Goal: Task Accomplishment & Management: Use online tool/utility

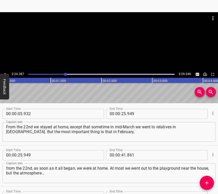
click at [3, 70] on div at bounding box center [109, 41] width 218 height 59
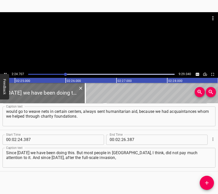
scroll to position [0, 7367]
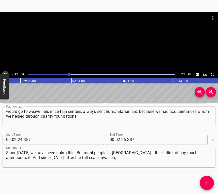
click at [4, 72] on icon "Play/Pause" at bounding box center [5, 74] width 5 height 5
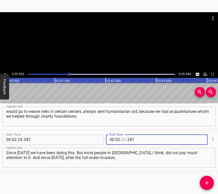
click at [123, 141] on input "number" at bounding box center [123, 140] width 5 height 10
type input "39"
type input "922"
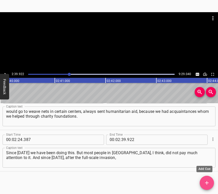
click at [208, 183] on icon "Add Cue" at bounding box center [207, 183] width 6 height 6
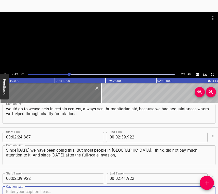
scroll to position [347, 0]
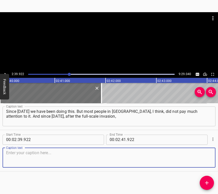
click at [203, 157] on textarea at bounding box center [109, 158] width 206 height 14
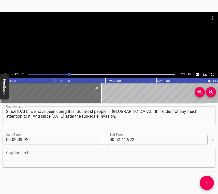
click at [25, 161] on textarea at bounding box center [109, 158] width 206 height 14
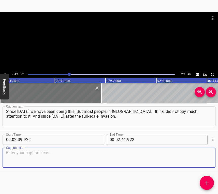
paste textarea "it has touched the majority of people. I don’t know how it is more in western […"
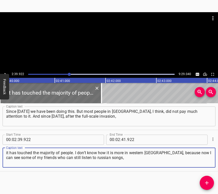
type textarea "it has touched the majority of people. I don’t know how it is more in western […"
click at [6, 73] on icon "Play/Pause" at bounding box center [5, 74] width 5 height 5
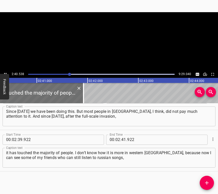
scroll to position [0, 8158]
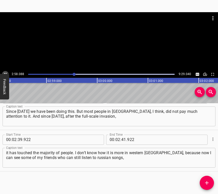
click at [4, 72] on button "Play/Pause" at bounding box center [5, 74] width 7 height 7
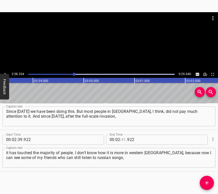
click at [121, 139] on input "number" at bounding box center [123, 140] width 5 height 10
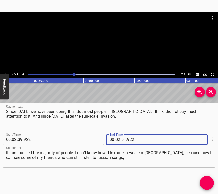
type input "58"
type input "354"
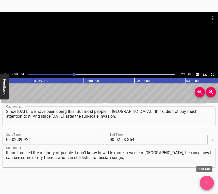
click at [207, 183] on icon "Add Cue" at bounding box center [207, 183] width 4 height 4
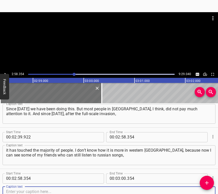
scroll to position [388, 0]
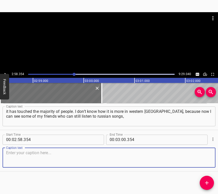
click at [201, 160] on textarea at bounding box center [109, 158] width 206 height 14
drag, startPoint x: 78, startPoint y: 157, endPoint x: 81, endPoint y: 156, distance: 3.3
click at [79, 157] on textarea at bounding box center [109, 158] width 206 height 14
paste textarea "post on social media, who don’t care at all that money is going to the war. Not…"
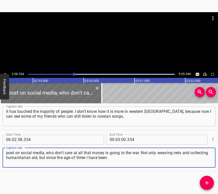
type textarea "post on social media, who don’t care at all that money is going to the war. Not…"
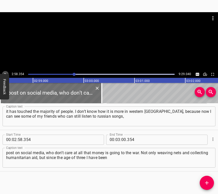
click at [5, 72] on icon "Play/Pause" at bounding box center [5, 74] width 5 height 5
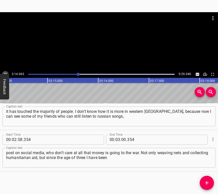
click at [3, 72] on icon "Play/Pause" at bounding box center [5, 74] width 5 height 5
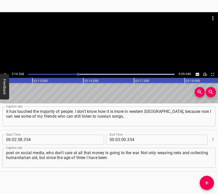
scroll to position [0, 9877]
click at [122, 140] on input "number" at bounding box center [123, 140] width 5 height 10
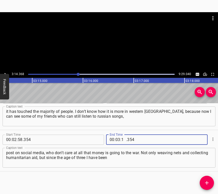
type input "14"
type input "368"
click at [211, 181] on span "Add Cue" at bounding box center [207, 183] width 14 height 6
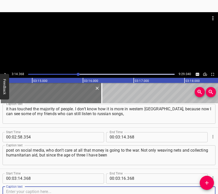
scroll to position [430, 0]
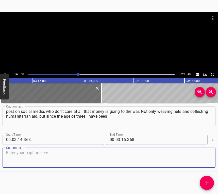
drag, startPoint x: 206, startPoint y: 160, endPoint x: 217, endPoint y: 154, distance: 13.4
click at [207, 159] on textarea at bounding box center [109, 158] width 206 height 14
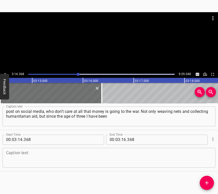
click at [11, 152] on textarea at bounding box center [109, 158] width 206 height 14
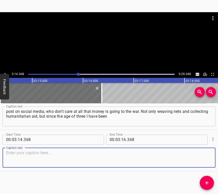
paste textarea "part of the folk dance ensemble Vitaminchyky. From early childhood we have been…"
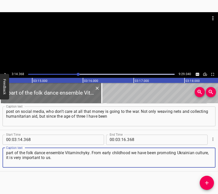
type textarea "part of the folk dance ensemble Vitaminchyky. From early childhood we have been…"
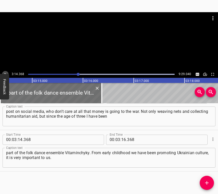
click at [6, 73] on icon "Play/Pause" at bounding box center [5, 74] width 5 height 5
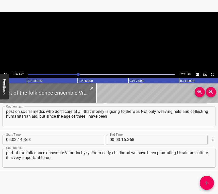
scroll to position [0, 9896]
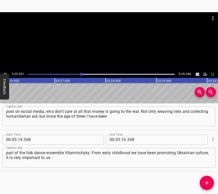
click at [3, 72] on icon "Play/Pause" at bounding box center [5, 74] width 5 height 5
click at [122, 142] on input "number" at bounding box center [123, 140] width 5 height 10
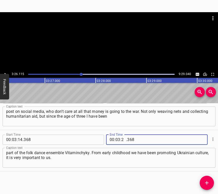
type input "26"
type input "115"
click at [208, 182] on icon "Add Cue" at bounding box center [207, 183] width 6 height 6
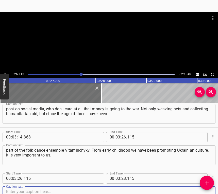
scroll to position [471, 0]
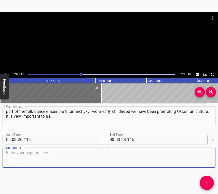
click at [202, 161] on textarea at bounding box center [109, 158] width 206 height 14
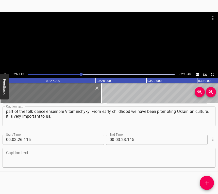
click at [17, 162] on textarea at bounding box center [109, 158] width 206 height 14
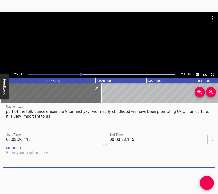
paste textarea "Twice we organized a charity festival in [GEOGRAPHIC_DATA] called Armed with Da…"
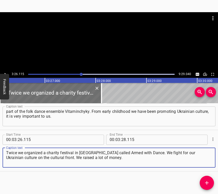
type textarea "Twice we organized a charity festival in [GEOGRAPHIC_DATA] called Armed with Da…"
click at [4, 73] on icon "Play/Pause" at bounding box center [5, 74] width 5 height 5
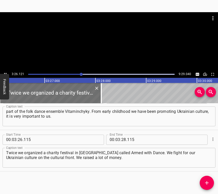
scroll to position [0, 10487]
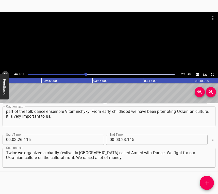
click at [5, 73] on icon "Play/Pause" at bounding box center [5, 74] width 5 height 5
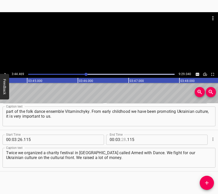
click at [121, 139] on input "number" at bounding box center [123, 140] width 5 height 10
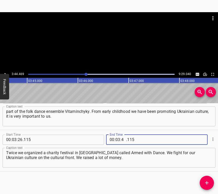
type input "44"
type input "469"
click at [208, 182] on icon "Add Cue" at bounding box center [207, 183] width 6 height 6
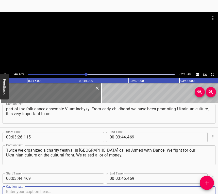
scroll to position [512, 0]
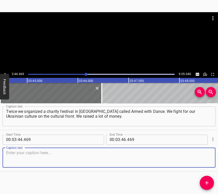
click at [203, 161] on textarea at bounding box center [109, 158] width 206 height 14
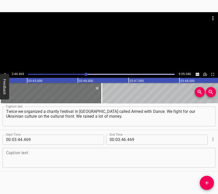
click at [85, 158] on textarea at bounding box center [109, 158] width 206 height 14
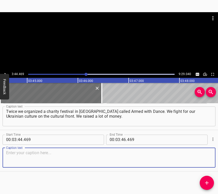
paste textarea "We just returned from [GEOGRAPHIC_DATA], from a festival where we also collecte…"
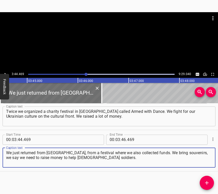
type textarea "We just returned from [GEOGRAPHIC_DATA], from a festival where we also collecte…"
click at [5, 73] on icon "Play/Pause" at bounding box center [5, 74] width 5 height 5
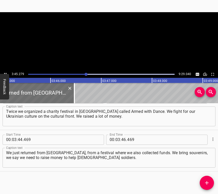
scroll to position [0, 11448]
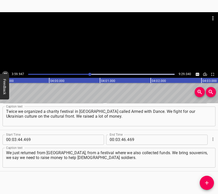
click at [4, 73] on icon "Play/Pause" at bounding box center [5, 74] width 5 height 5
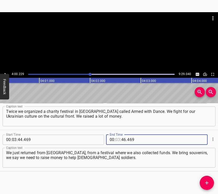
click at [116, 138] on input "number" at bounding box center [118, 140] width 5 height 10
type input "04"
type input "00"
type input "229"
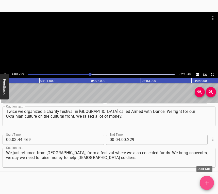
click at [206, 182] on icon "Add Cue" at bounding box center [207, 183] width 6 height 6
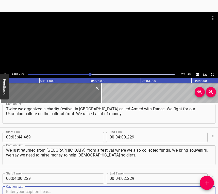
scroll to position [554, 0]
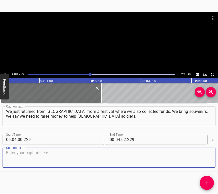
click at [199, 161] on textarea at bounding box center [109, 158] width 206 height 14
click at [20, 155] on textarea at bounding box center [109, 158] width 206 height 14
paste textarea "In [GEOGRAPHIC_DATA] it is a little more difficult, but we still managed. The m…"
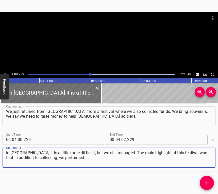
type textarea "In [GEOGRAPHIC_DATA] it is a little more difficult, but we still managed. The m…"
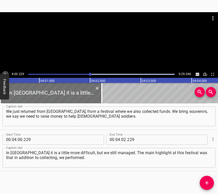
click at [6, 72] on icon "Play/Pause" at bounding box center [5, 74] width 5 height 5
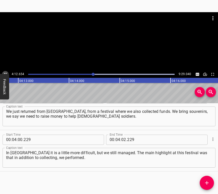
click at [5, 71] on button "Play/Pause" at bounding box center [5, 74] width 7 height 7
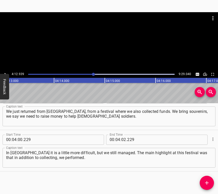
click at [5, 71] on button "Play/Pause" at bounding box center [5, 74] width 7 height 7
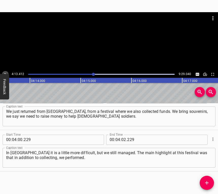
click at [5, 71] on button "Play/Pause" at bounding box center [5, 74] width 7 height 7
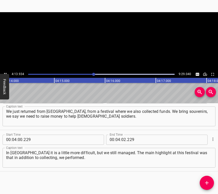
click at [5, 71] on button "Play/Pause" at bounding box center [5, 74] width 7 height 7
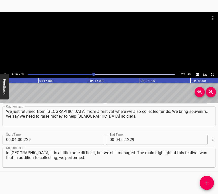
click at [121, 139] on input "number" at bounding box center [123, 140] width 5 height 10
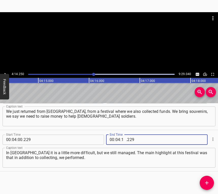
type input "14"
type input "250"
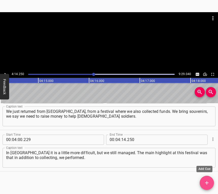
click at [208, 182] on icon "Add Cue" at bounding box center [207, 183] width 6 height 6
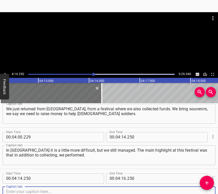
scroll to position [595, 0]
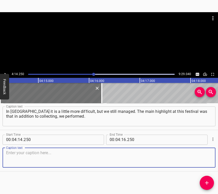
click at [202, 161] on textarea at bounding box center [109, 158] width 206 height 14
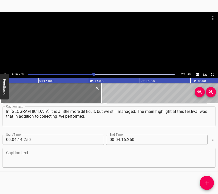
click at [97, 156] on textarea at bounding box center [109, 158] width 206 height 14
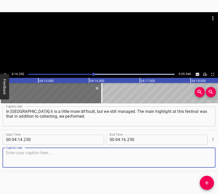
paste textarea "The winners would receive money. There were jars with the names of different co…"
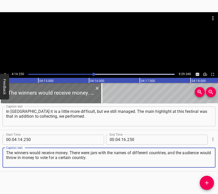
type textarea "The winners would receive money. There were jars with the names of different co…"
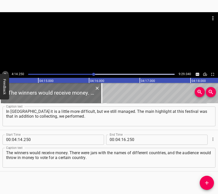
click at [6, 72] on icon "Play/Pause" at bounding box center [5, 74] width 5 height 5
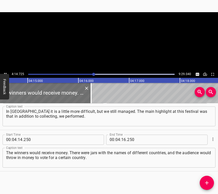
scroll to position [0, 12944]
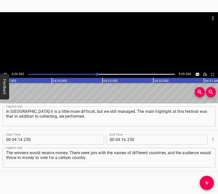
click at [3, 72] on icon "Play/Pause" at bounding box center [5, 74] width 5 height 5
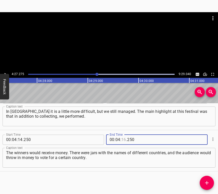
click at [123, 139] on input "number" at bounding box center [123, 140] width 5 height 10
type input "27"
type input "275"
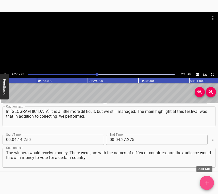
click at [208, 182] on icon "Add Cue" at bounding box center [207, 183] width 6 height 6
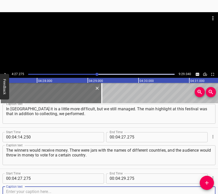
scroll to position [637, 0]
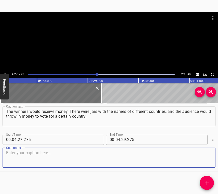
click at [201, 157] on textarea at bounding box center [109, 158] width 206 height 14
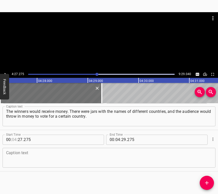
click at [13, 145] on input "number" at bounding box center [14, 140] width 5 height 10
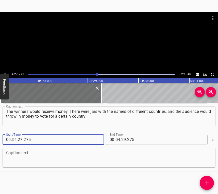
type input "04"
click at [16, 160] on textarea at bounding box center [109, 158] width 206 height 14
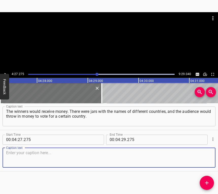
paste textarea "The winner would get the money. The winner was [US_STATE]. And [US_STATE] did s…"
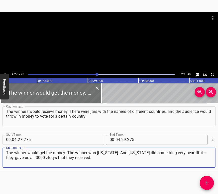
type textarea "The winner would get the money. The winner was [US_STATE]. And [US_STATE] did s…"
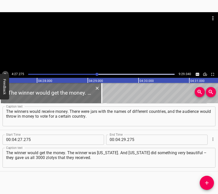
click at [6, 73] on icon "Play/Pause" at bounding box center [5, 74] width 5 height 5
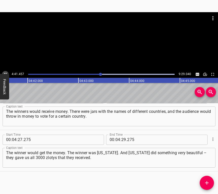
click at [5, 72] on icon "Play/Pause" at bounding box center [5, 74] width 5 height 5
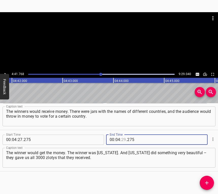
click at [121, 138] on input "number" at bounding box center [123, 140] width 5 height 10
type input "41"
type input "768"
click at [206, 181] on icon "Add Cue" at bounding box center [207, 183] width 6 height 6
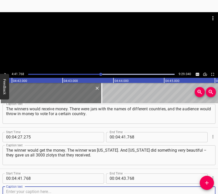
scroll to position [678, 0]
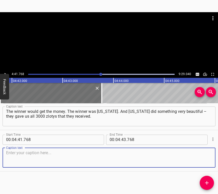
click at [200, 159] on textarea at bounding box center [109, 158] width 206 height 14
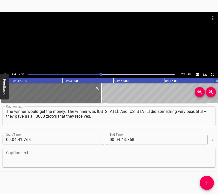
click at [69, 157] on textarea at bounding box center [109, 158] width 206 height 14
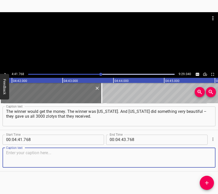
paste textarea "For us it was very… we all cried. It was a very beautiful gesture on their part…"
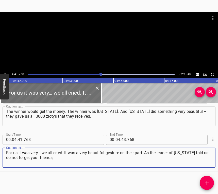
type textarea "For us it was very… we all cried. It was a very beautiful gesture on their part…"
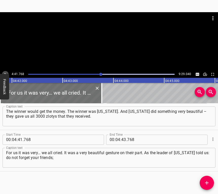
click at [5, 72] on icon "Play/Pause" at bounding box center [5, 74] width 5 height 5
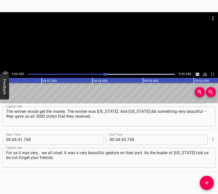
click at [5, 72] on icon "Play/Pause" at bounding box center [5, 74] width 5 height 5
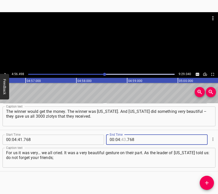
click at [122, 138] on input "number" at bounding box center [123, 140] width 5 height 10
type input "56"
type input "498"
click at [206, 181] on icon "Add Cue" at bounding box center [207, 183] width 6 height 6
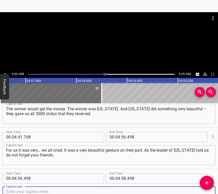
scroll to position [720, 0]
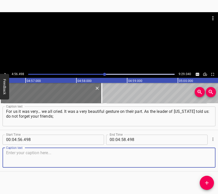
click at [203, 160] on textarea at bounding box center [109, 158] width 206 height 14
click at [12, 151] on textarea at bounding box center [109, 158] width 206 height 14
paste textarea "they are always ready to support us. It was a great gesture of help from the co…"
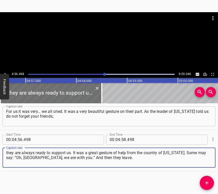
type textarea "they are always ready to support us. It was a great gesture of help from the co…"
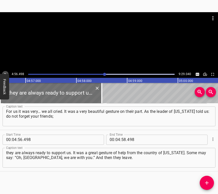
click at [5, 73] on icon "Play/Pause" at bounding box center [5, 74] width 5 height 5
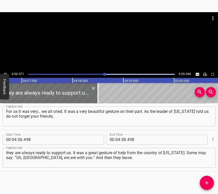
scroll to position [0, 15084]
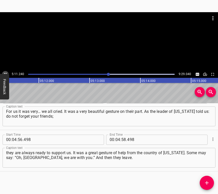
click at [4, 73] on icon "Play/Pause" at bounding box center [5, 74] width 5 height 5
click at [116, 138] on input "number" at bounding box center [118, 140] width 5 height 10
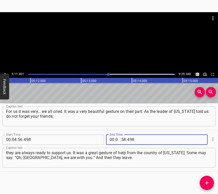
type input "05"
type input "11"
type input "401"
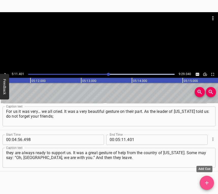
click at [206, 183] on icon "Add Cue" at bounding box center [207, 183] width 6 height 6
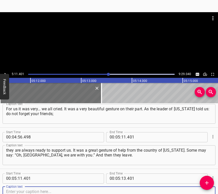
scroll to position [761, 0]
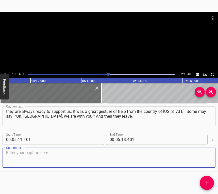
click at [204, 157] on textarea at bounding box center [109, 158] width 206 height 14
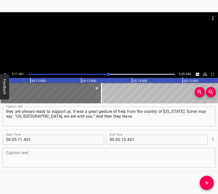
click at [23, 158] on textarea at bounding box center [109, 158] width 206 height 14
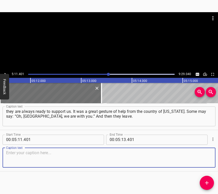
paste textarea "That is it, briefly. Some may ask: "Is there still a war?" When we sold souveni…"
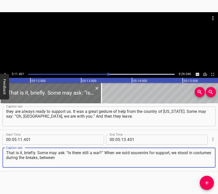
type textarea "That is it, briefly. Some may ask: "Is there still a war?" When we sold souveni…"
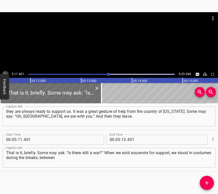
click at [4, 73] on icon "Play/Pause" at bounding box center [5, 74] width 5 height 5
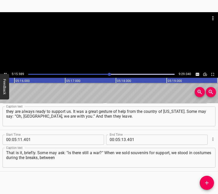
scroll to position [0, 16054]
click at [5, 71] on button "Play/Pause" at bounding box center [5, 74] width 7 height 7
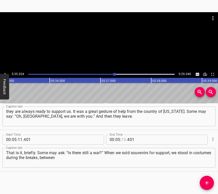
click at [123, 138] on input "number" at bounding box center [123, 140] width 5 height 10
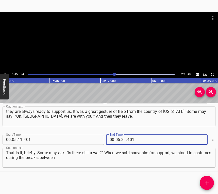
type input "35"
type input "024"
click at [207, 182] on icon "Add Cue" at bounding box center [207, 183] width 6 height 6
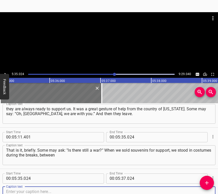
scroll to position [802, 0]
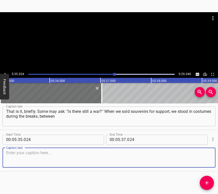
click at [201, 158] on textarea at bounding box center [109, 158] width 206 height 14
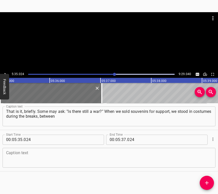
click at [15, 166] on div "Caption text" at bounding box center [109, 158] width 213 height 20
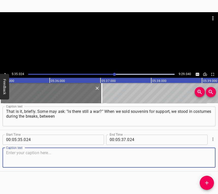
paste textarea "performances. You could see how some people came up, asked questions, spoke wit…"
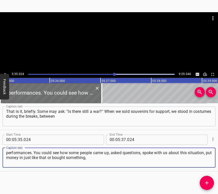
type textarea "performances. You could see how some people came up, asked questions, spoke wit…"
click at [4, 73] on icon "Play/Pause" at bounding box center [5, 74] width 5 height 5
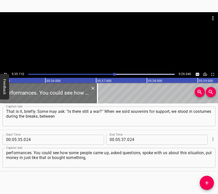
scroll to position [0, 17043]
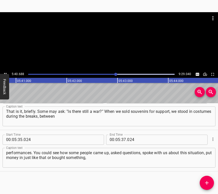
click at [4, 72] on icon "Play/Pause" at bounding box center [5, 74] width 5 height 5
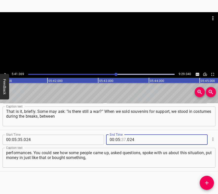
click at [122, 137] on input "number" at bounding box center [123, 140] width 5 height 10
type input "41"
type input "069"
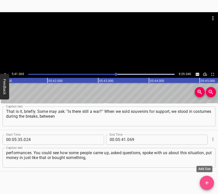
click at [208, 182] on icon "Add Cue" at bounding box center [207, 183] width 6 height 6
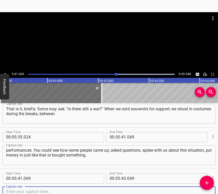
scroll to position [844, 0]
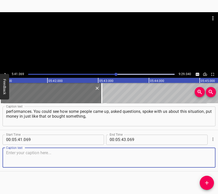
click at [197, 160] on textarea at bounding box center [109, 158] width 206 height 14
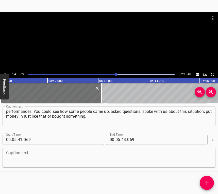
click at [16, 164] on textarea at bounding box center [109, 158] width 206 height 14
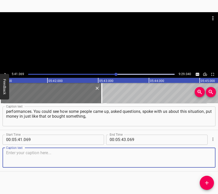
paste textarea "because their child wanted to bring home a souvenir. Some would just glance and…"
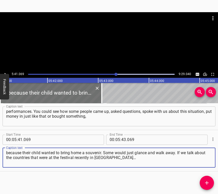
type textarea "because their child wanted to bring home a souvenir. Some would just glance and…"
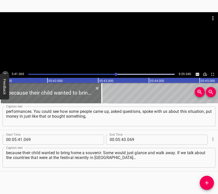
click at [5, 73] on icon "Play/Pause" at bounding box center [6, 74] width 2 height 3
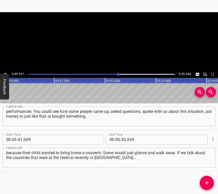
scroll to position [0, 17796]
click at [4, 73] on icon "Play/Pause" at bounding box center [5, 74] width 5 height 5
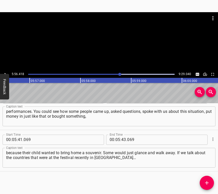
click at [118, 75] on div at bounding box center [119, 74] width 3 height 3
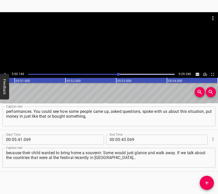
scroll to position [0, 17793]
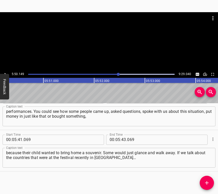
click at [5, 71] on div "5:50.149 9:29.040" at bounding box center [109, 45] width 218 height 66
click at [6, 72] on icon "Play/Pause" at bounding box center [5, 74] width 5 height 5
click at [113, 74] on div "Play progress" at bounding box center [45, 74] width 147 height 1
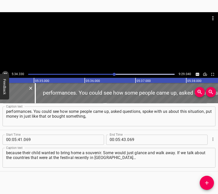
click at [4, 72] on icon "Play/Pause" at bounding box center [5, 74] width 5 height 5
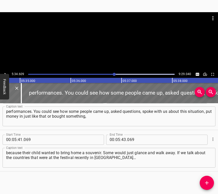
click at [4, 71] on button "Play/Pause" at bounding box center [5, 74] width 7 height 7
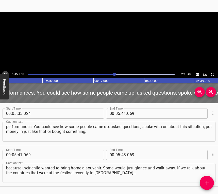
scroll to position [828, 0]
click at [4, 71] on button "Play/Pause" at bounding box center [5, 74] width 7 height 7
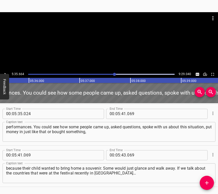
scroll to position [0, 17057]
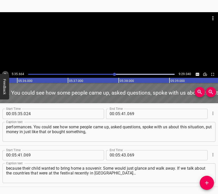
click at [4, 71] on button "Play/Pause" at bounding box center [5, 74] width 7 height 7
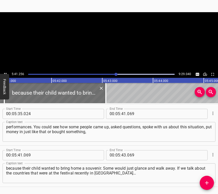
scroll to position [844, 0]
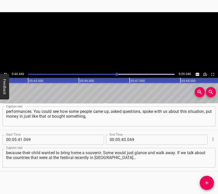
click at [4, 71] on button "Play/Pause" at bounding box center [5, 74] width 7 height 7
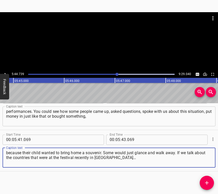
click at [115, 158] on textarea "because their child wanted to bring home a souvenir. Some would just glance and…" at bounding box center [109, 158] width 206 height 14
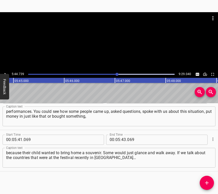
drag, startPoint x: 6, startPoint y: 111, endPoint x: 99, endPoint y: 118, distance: 94.0
click at [100, 118] on div "performances. You could see how some people came up, asked questions, spoke wit…" at bounding box center [109, 117] width 213 height 20
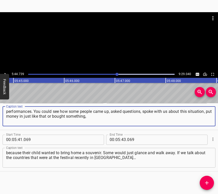
drag, startPoint x: 97, startPoint y: 117, endPoint x: 5, endPoint y: 110, distance: 91.5
click at [5, 110] on div "performances. You could see how some people came up, asked questions, spoke wit…" at bounding box center [109, 117] width 213 height 20
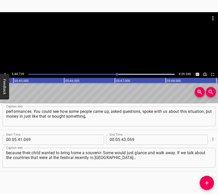
click at [115, 74] on div "Play progress" at bounding box center [44, 74] width 147 height 1
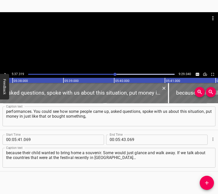
scroll to position [0, 17141]
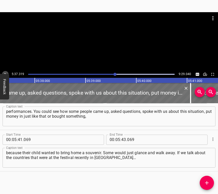
click at [4, 73] on icon "Play/Pause" at bounding box center [5, 74] width 5 height 5
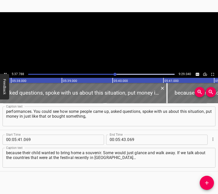
scroll to position [0, 17178]
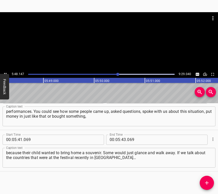
click at [4, 72] on icon "Play/Pause" at bounding box center [5, 74] width 5 height 5
click at [211, 140] on icon "Cue Options" at bounding box center [213, 139] width 5 height 5
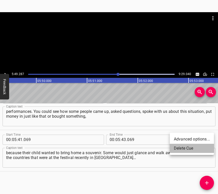
click at [181, 147] on li "Delete Cue" at bounding box center [192, 148] width 44 height 9
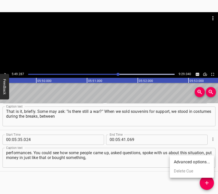
scroll to position [802, 0]
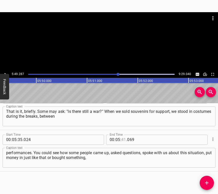
click at [123, 137] on input "number" at bounding box center [123, 140] width 5 height 10
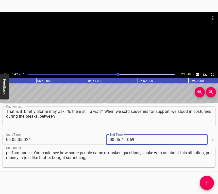
type input "49"
type input "287"
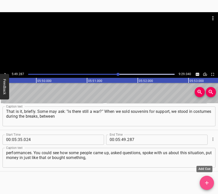
click at [207, 183] on icon "Add Cue" at bounding box center [207, 183] width 4 height 4
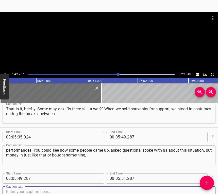
scroll to position [844, 0]
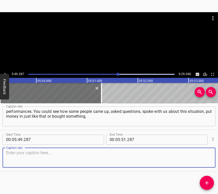
click at [199, 156] on textarea at bounding box center [109, 158] width 206 height 14
click at [33, 153] on textarea at bounding box center [109, 158] width 206 height 14
paste textarea "because their child wanted to bring home a souvenir. Some would just glance and…"
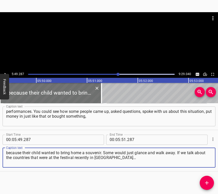
type textarea "because their child wanted to bring home a souvenir. Some would just glance and…"
click at [5, 72] on icon "Play/Pause" at bounding box center [5, 74] width 5 height 5
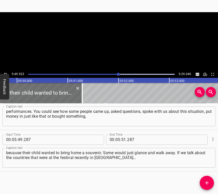
scroll to position [0, 17782]
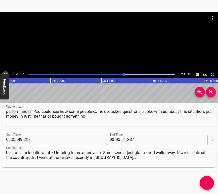
click at [5, 73] on icon "Play/Pause" at bounding box center [5, 74] width 5 height 5
click at [6, 73] on icon "Play/Pause" at bounding box center [5, 74] width 5 height 5
click at [6, 73] on icon "Play/Pause" at bounding box center [5, 74] width 2 height 3
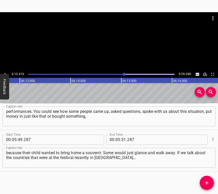
scroll to position [0, 18935]
click at [120, 139] on span ":" at bounding box center [120, 140] width 1 height 10
click at [116, 138] on input "number" at bounding box center [118, 140] width 5 height 10
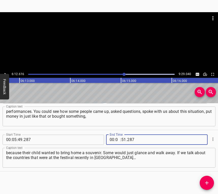
type input "06"
type input "12"
type input "616"
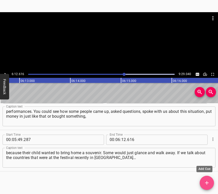
click at [207, 182] on icon "Add Cue" at bounding box center [207, 183] width 6 height 6
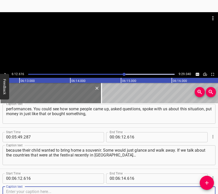
scroll to position [885, 0]
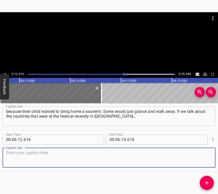
click at [207, 155] on textarea at bounding box center [109, 158] width 206 height 14
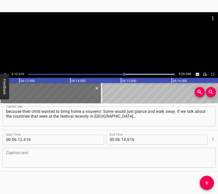
click at [23, 160] on textarea at bounding box center [109, 158] width 206 height 14
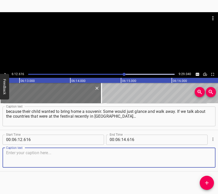
paste textarea "We were not in the center, we were in a small town, and there we were understoo…"
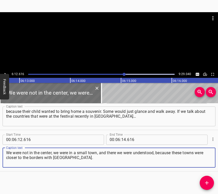
type textarea "We were not in the center, we were in a small town, and there we were understoo…"
